Goal: Task Accomplishment & Management: Manage account settings

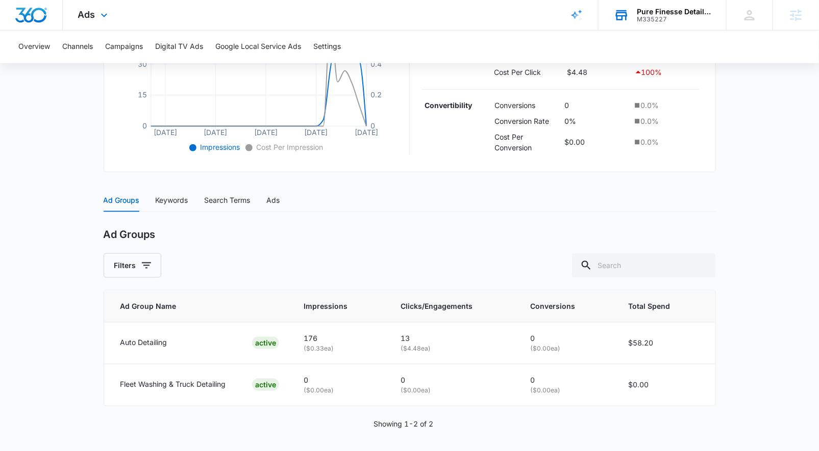
scroll to position [296, 0]
click at [657, 16] on div "M335227" at bounding box center [674, 19] width 74 height 7
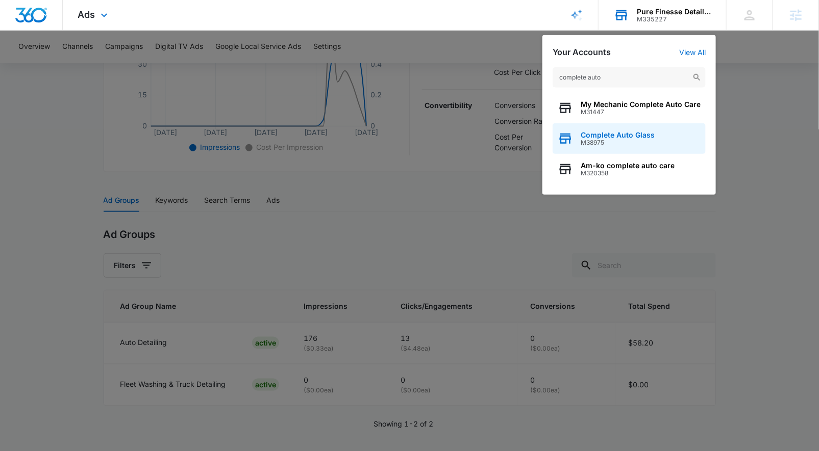
type input "complete auto"
click at [595, 145] on span "M38975" at bounding box center [618, 142] width 74 height 7
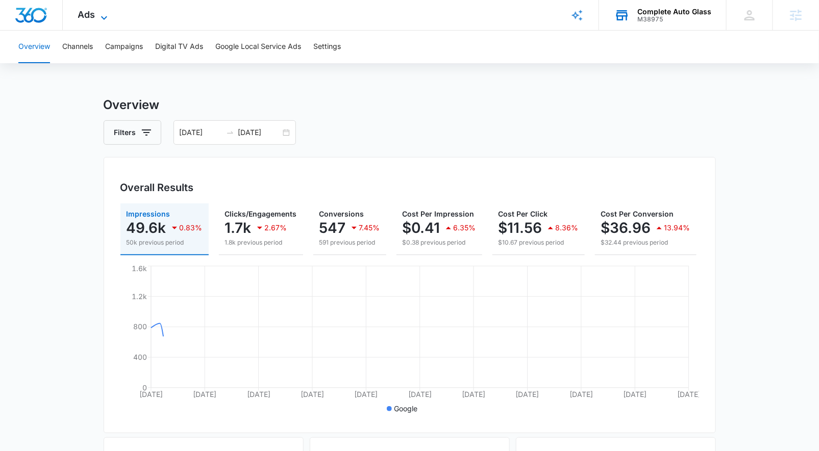
click at [91, 12] on span "Ads" at bounding box center [86, 14] width 17 height 11
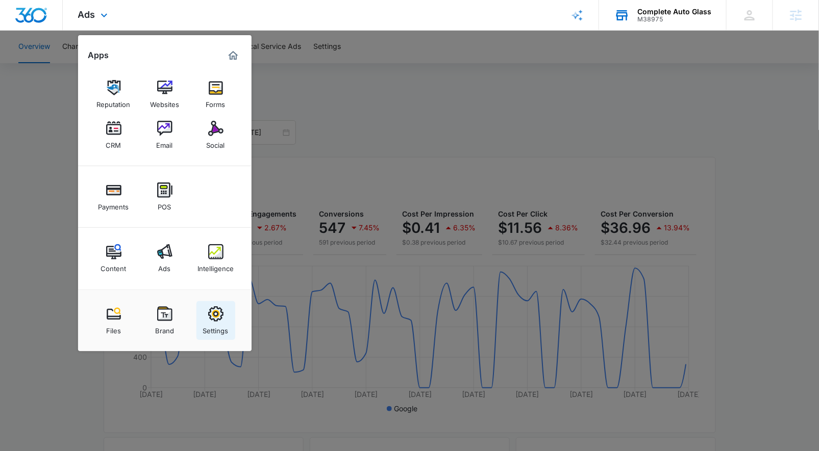
click at [217, 310] on img at bounding box center [215, 314] width 15 height 15
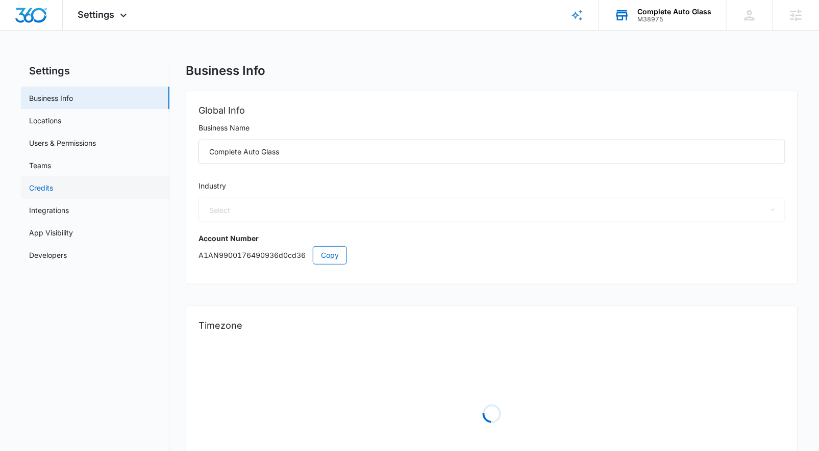
select select "44"
select select "US"
select select "America/[GEOGRAPHIC_DATA]"
click at [53, 191] on link "Credits" at bounding box center [41, 188] width 24 height 11
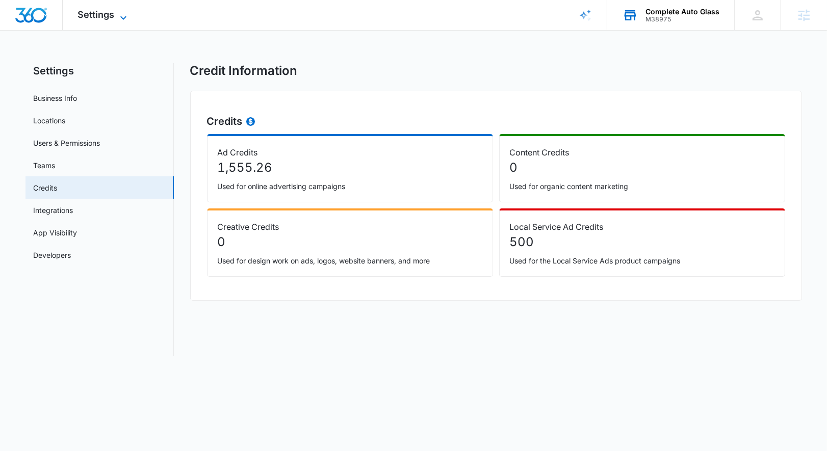
click at [108, 17] on span "Settings" at bounding box center [96, 14] width 37 height 11
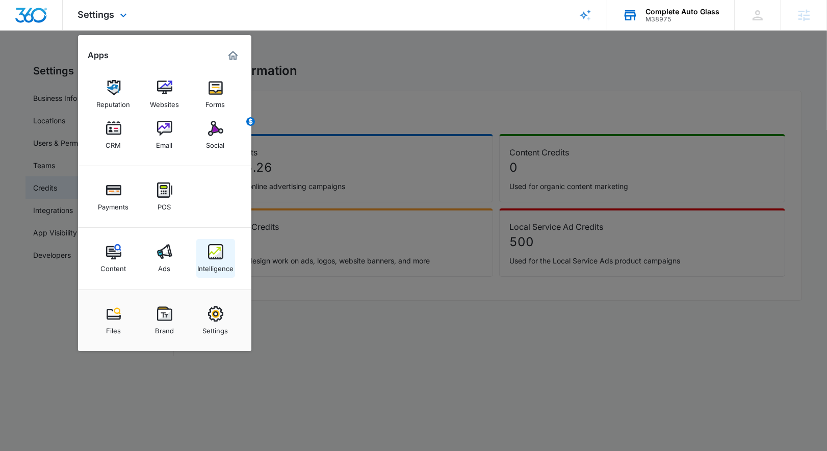
click at [215, 250] on img at bounding box center [215, 251] width 15 height 15
